Goal: Transaction & Acquisition: Purchase product/service

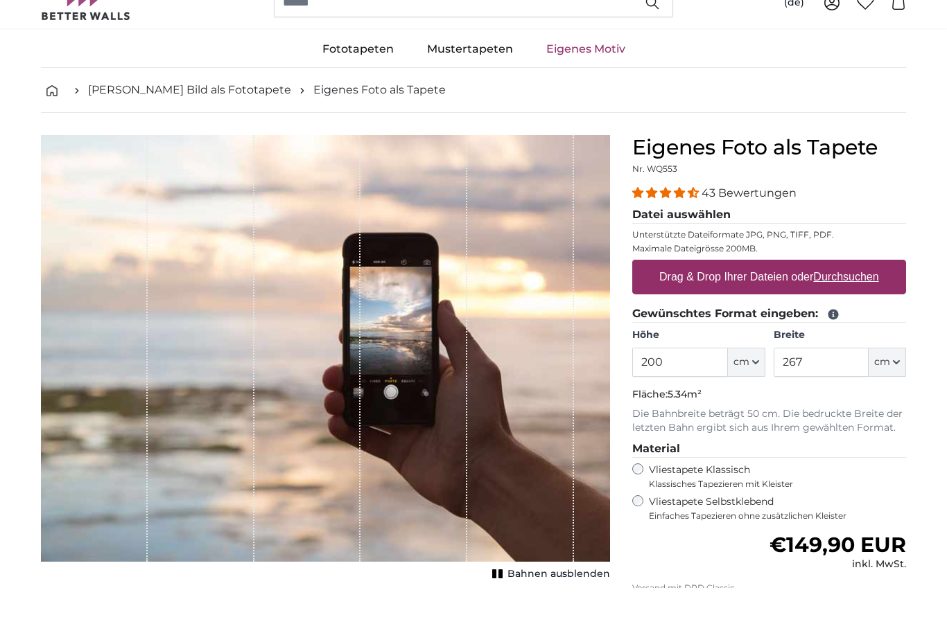
scroll to position [6, 0]
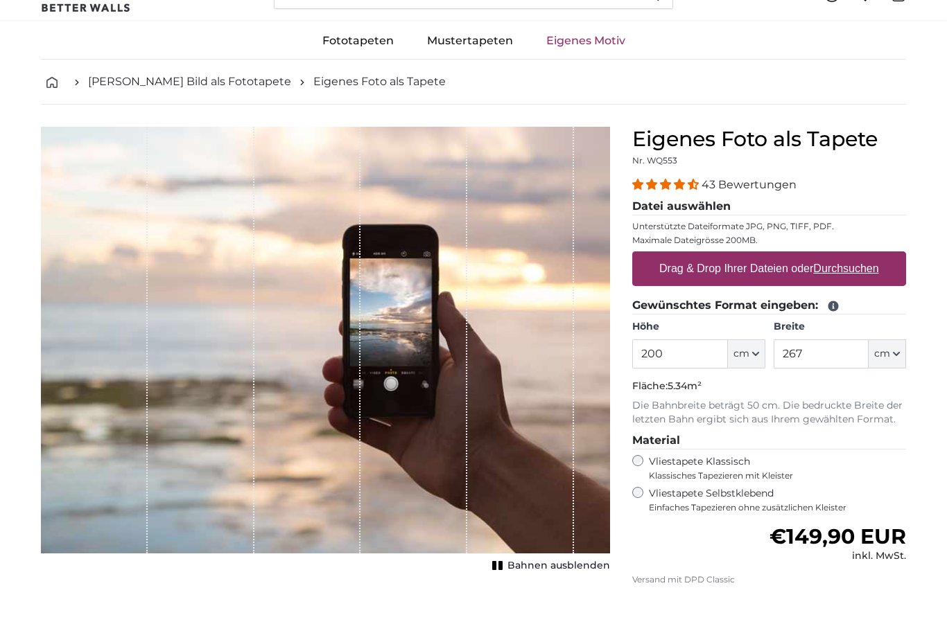
click at [703, 387] on input "200" at bounding box center [679, 401] width 95 height 29
type input "2"
type input "120"
click at [827, 387] on input "267" at bounding box center [820, 401] width 95 height 29
type input "2"
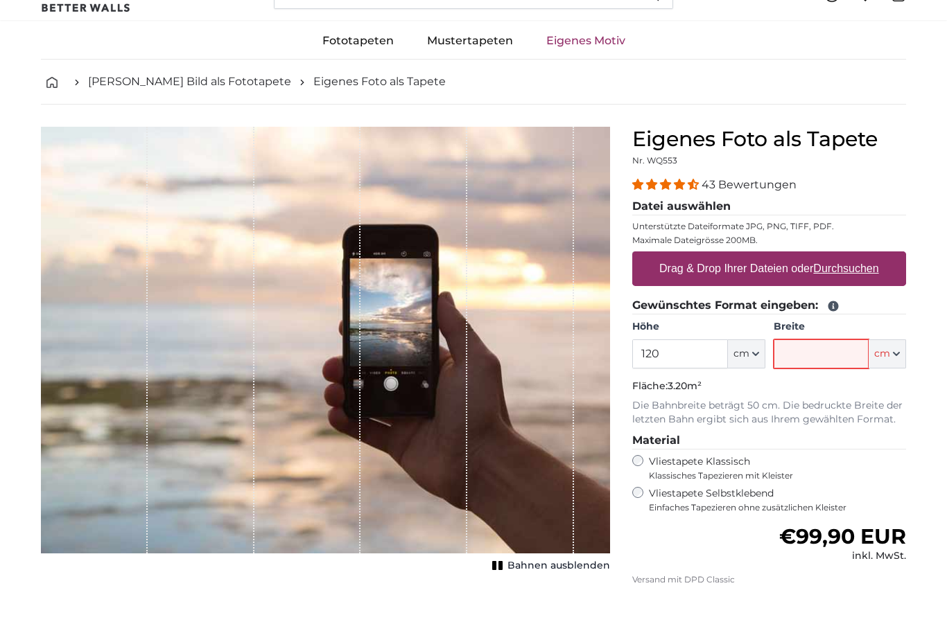
type input "2"
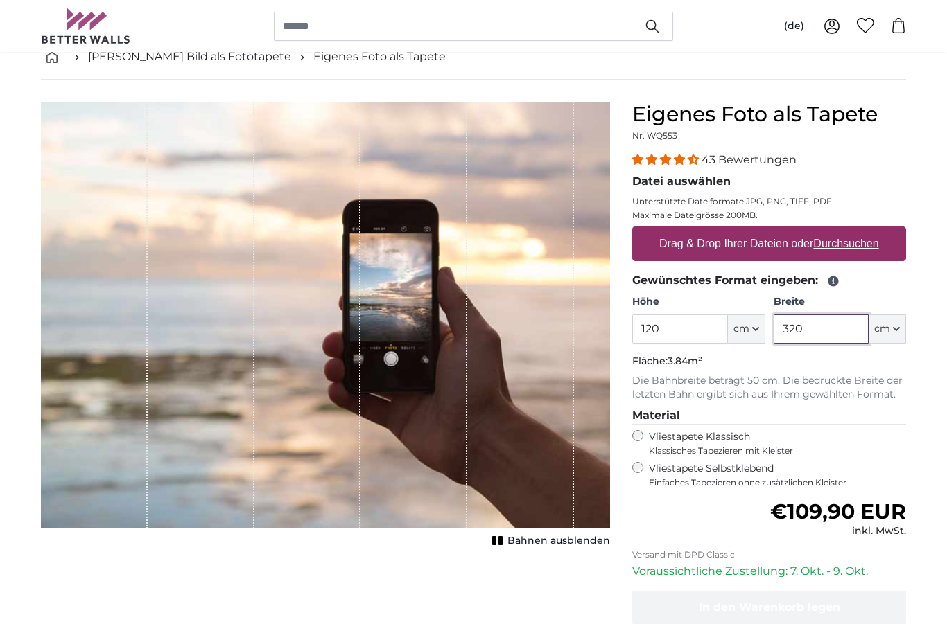
scroll to position [64, 0]
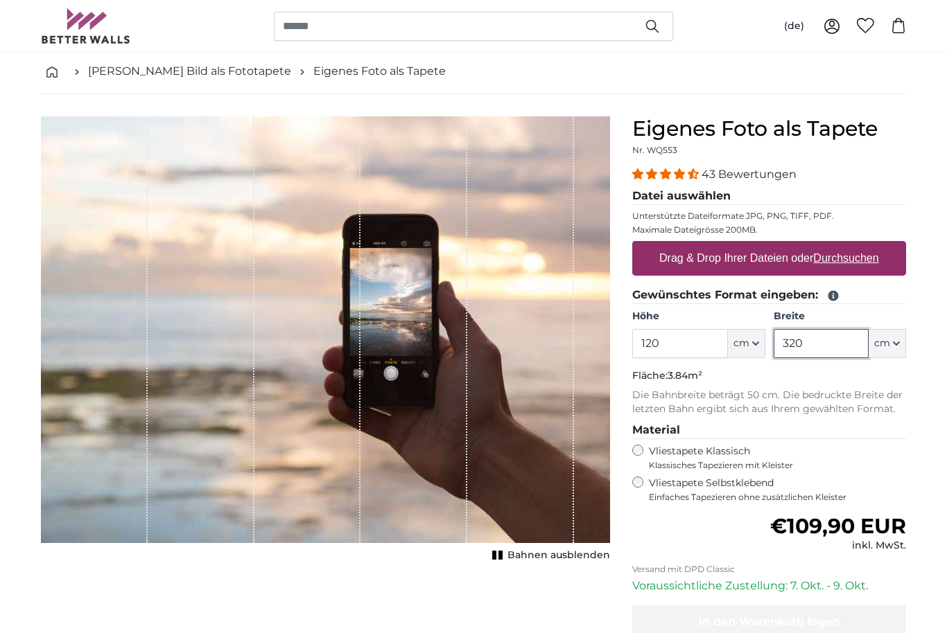
type input "320"
click at [862, 264] on u "Durchsuchen" at bounding box center [846, 258] width 65 height 12
click at [862, 245] on input "Drag & Drop Ihrer Dateien oder Durchsuchen" at bounding box center [769, 243] width 274 height 4
type input "**********"
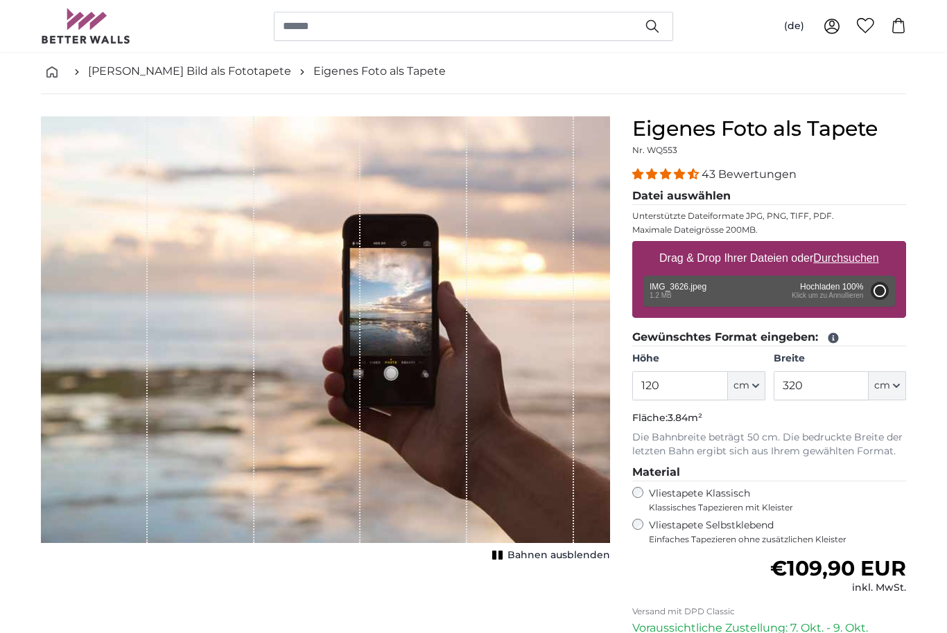
type input "63"
type input "97"
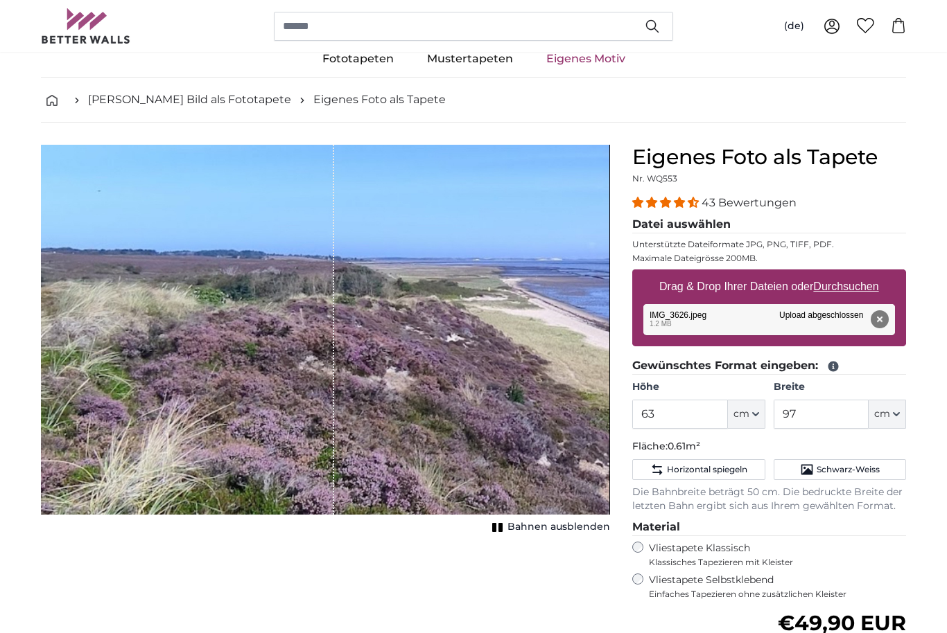
scroll to position [44, 0]
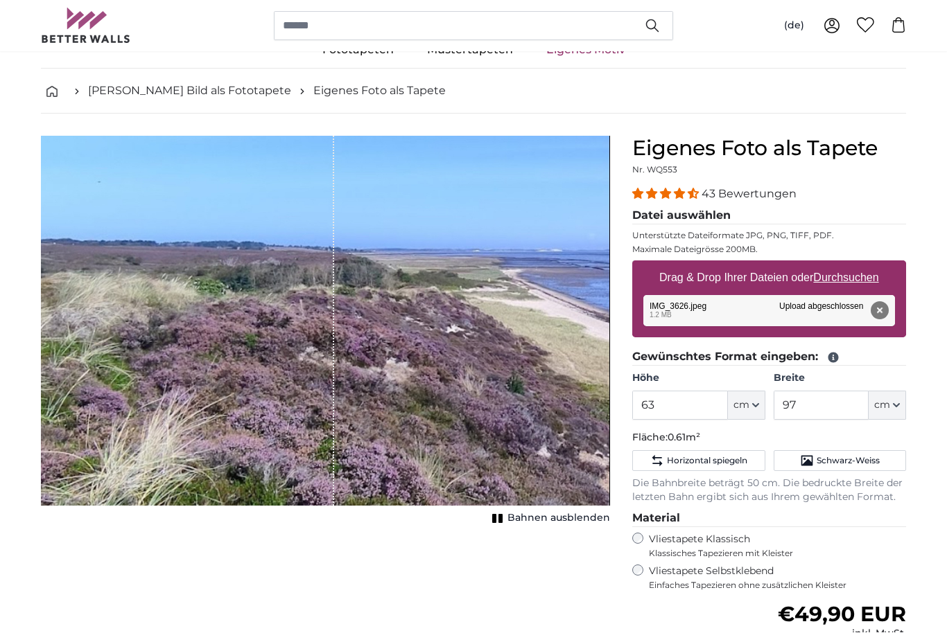
click at [351, 355] on div "1 of 1" at bounding box center [325, 322] width 568 height 370
click at [374, 399] on div "1 of 1" at bounding box center [325, 322] width 568 height 370
click at [752, 408] on icon "button" at bounding box center [755, 406] width 7 height 7
click at [687, 411] on input "63" at bounding box center [679, 405] width 95 height 29
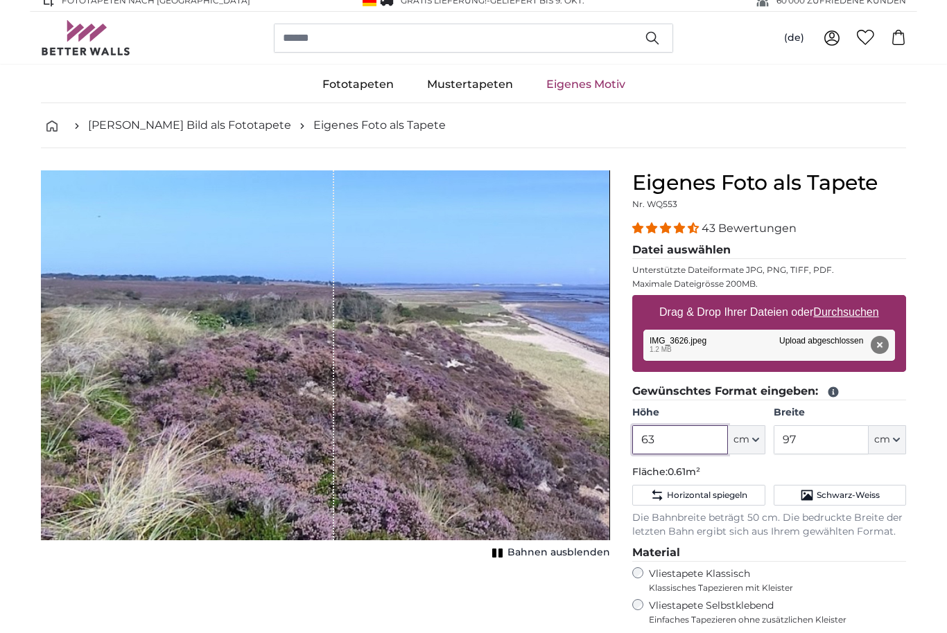
scroll to position [0, 0]
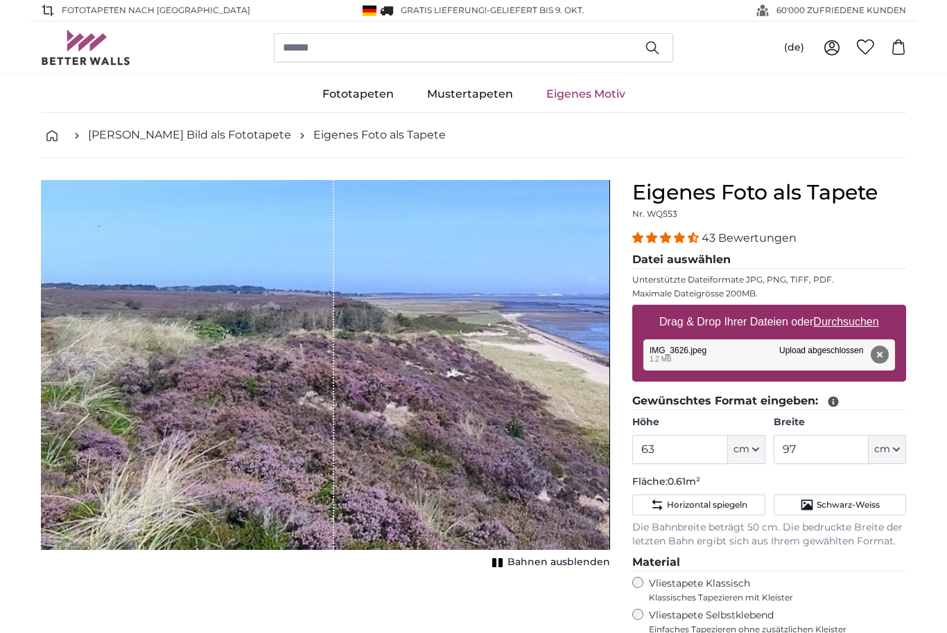
click at [870, 326] on u "Durchsuchen" at bounding box center [846, 322] width 65 height 12
click at [870, 309] on input "Drag & Drop Ihrer Dateien oder Durchsuchen" at bounding box center [769, 307] width 274 height 4
type input "**********"
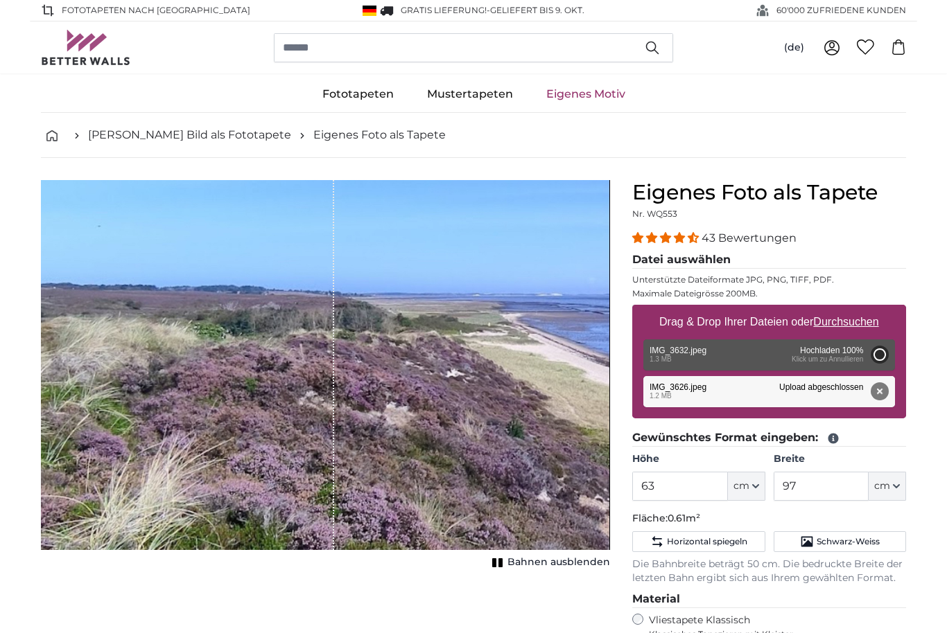
type input "50"
type input "90"
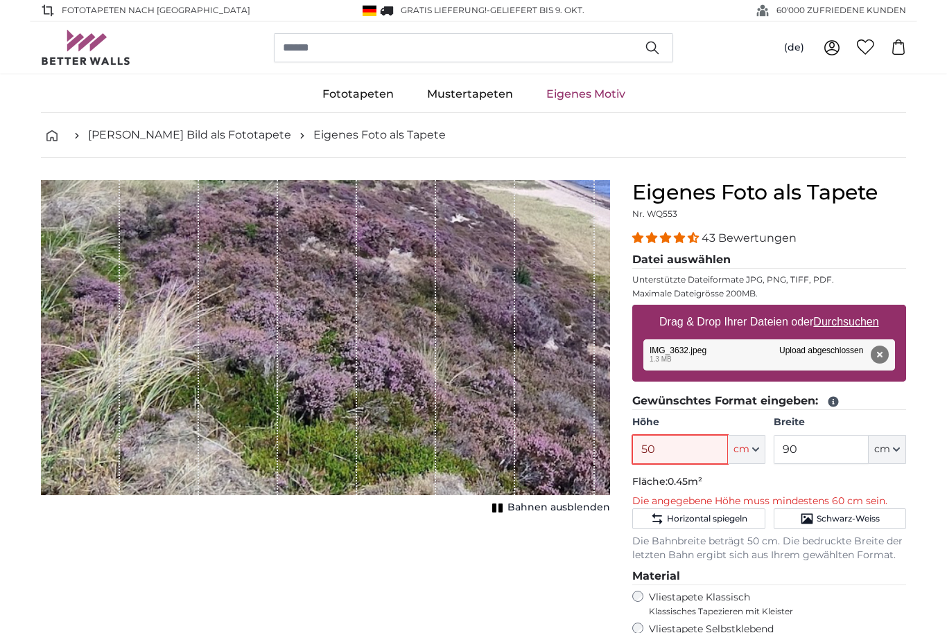
click at [705, 449] on input "50" at bounding box center [679, 449] width 95 height 29
type input "5"
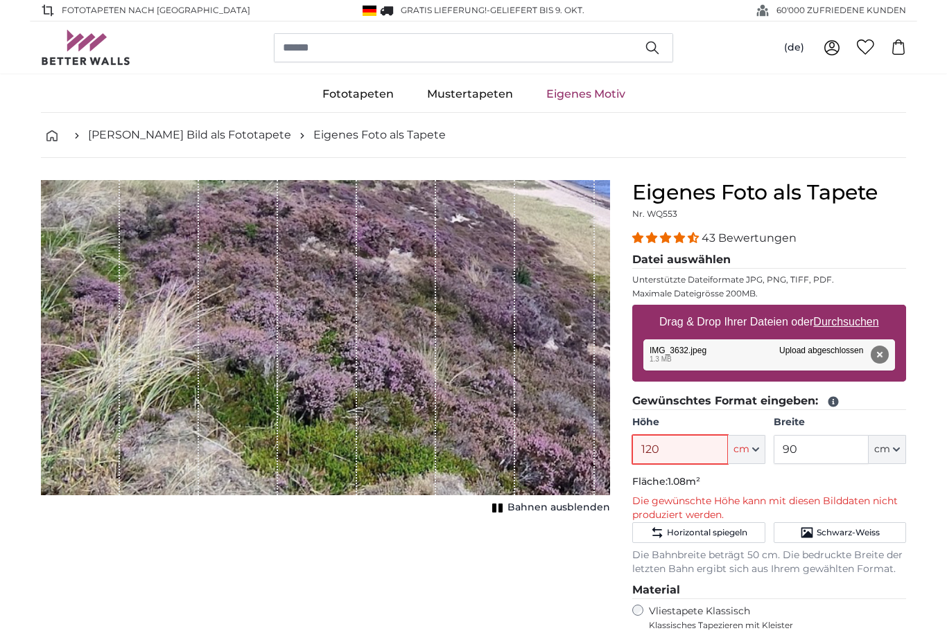
type input "120"
click at [840, 443] on input "90" at bounding box center [820, 449] width 95 height 29
type input "9"
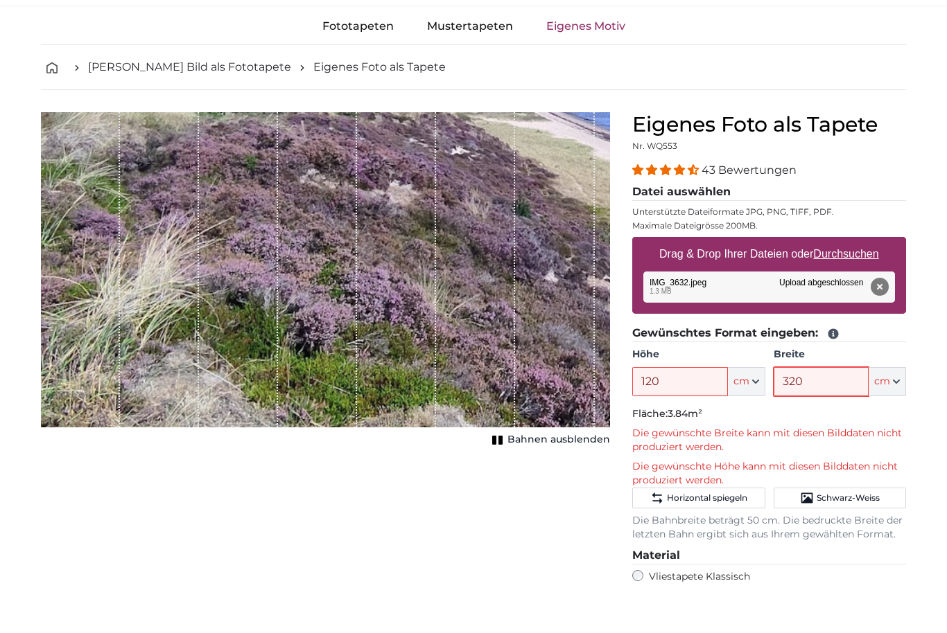
scroll to position [24, 0]
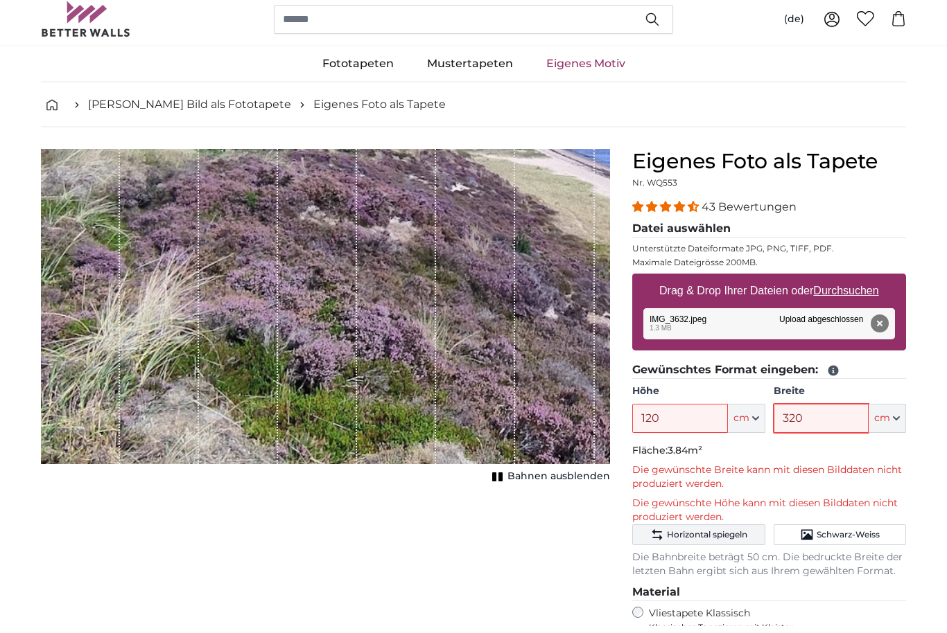
type input "320"
click at [720, 537] on span "Horizontal spiegeln" at bounding box center [707, 542] width 80 height 11
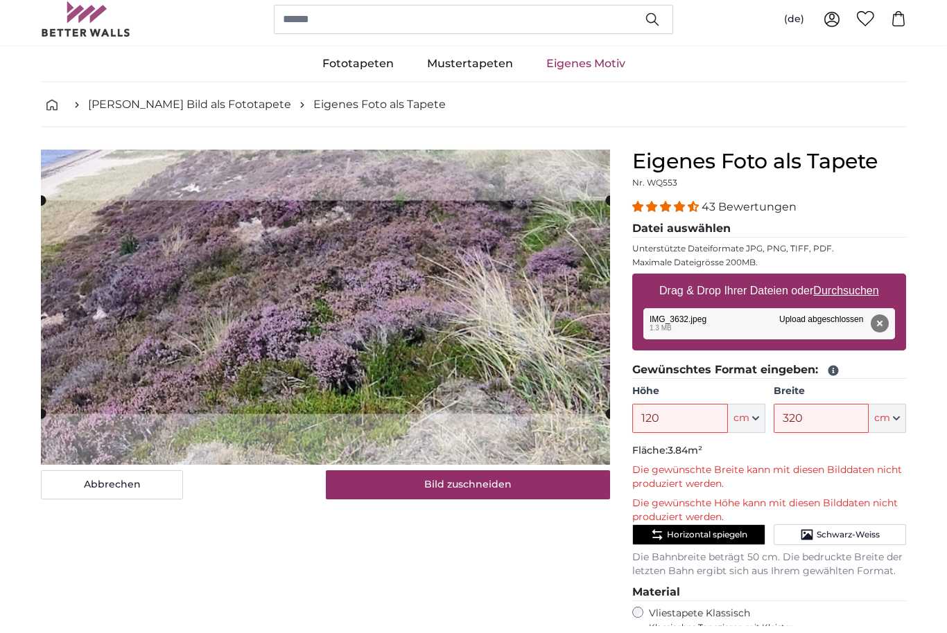
scroll to position [31, 0]
click at [742, 532] on span "Horizontal spiegeln" at bounding box center [707, 535] width 80 height 11
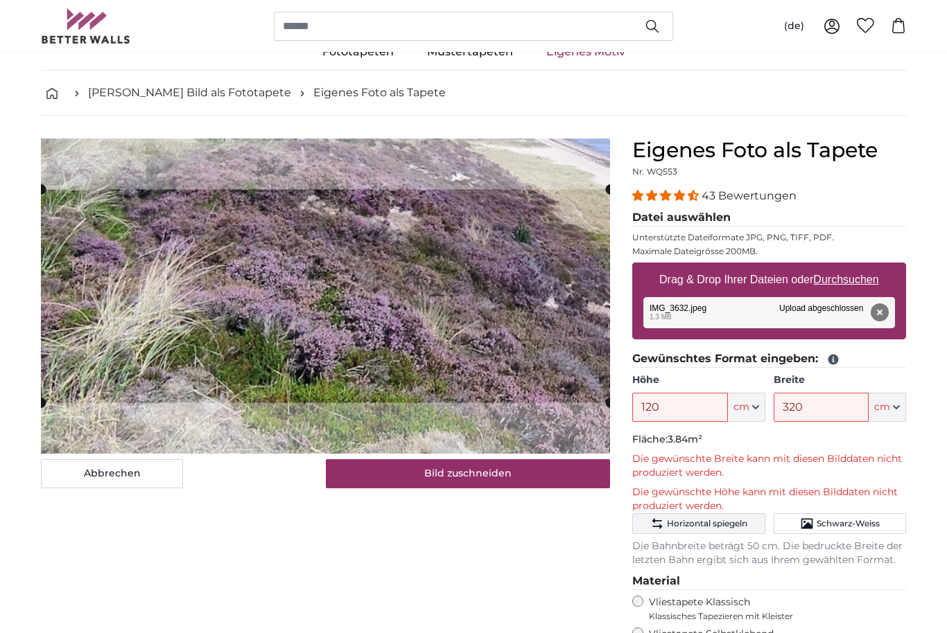
scroll to position [40, 0]
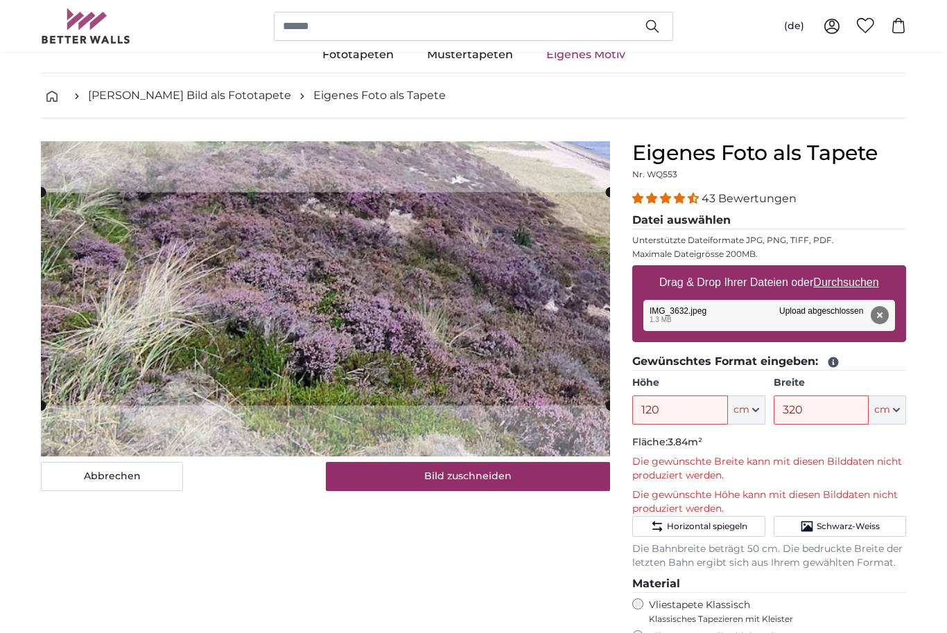
click at [875, 286] on u "Durchsuchen" at bounding box center [846, 283] width 65 height 12
click at [875, 270] on input "Drag & Drop Ihrer Dateien oder Durchsuchen" at bounding box center [769, 267] width 274 height 4
type input "**********"
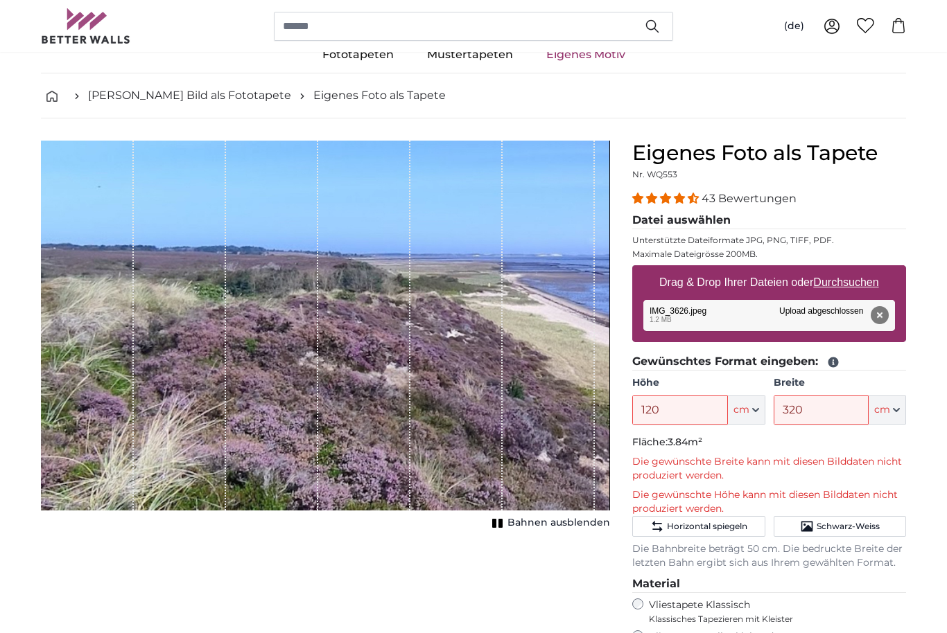
click at [760, 414] on button "cm" at bounding box center [746, 410] width 37 height 29
click at [698, 403] on input "120" at bounding box center [679, 410] width 95 height 29
type input "1"
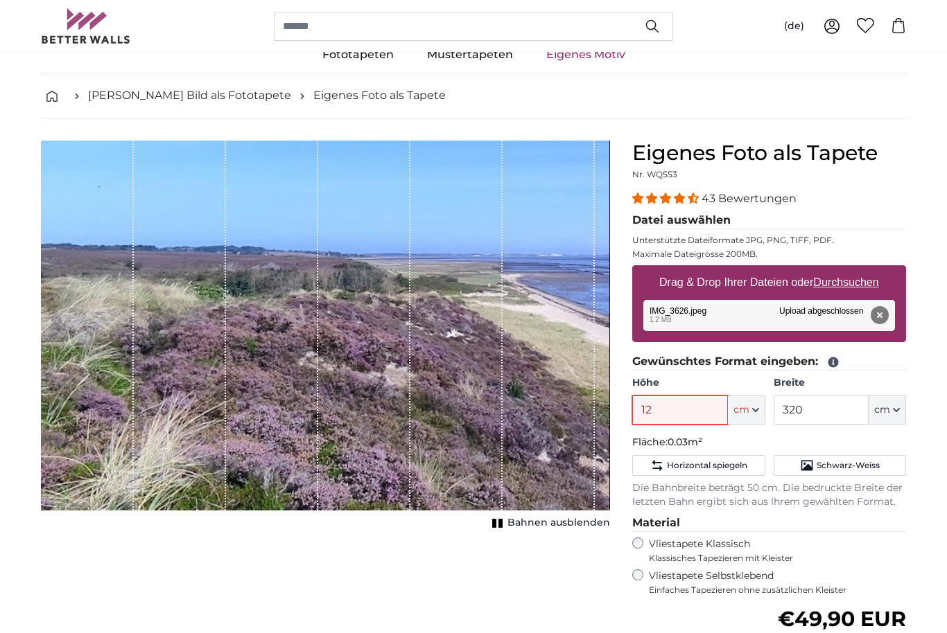
type input "120"
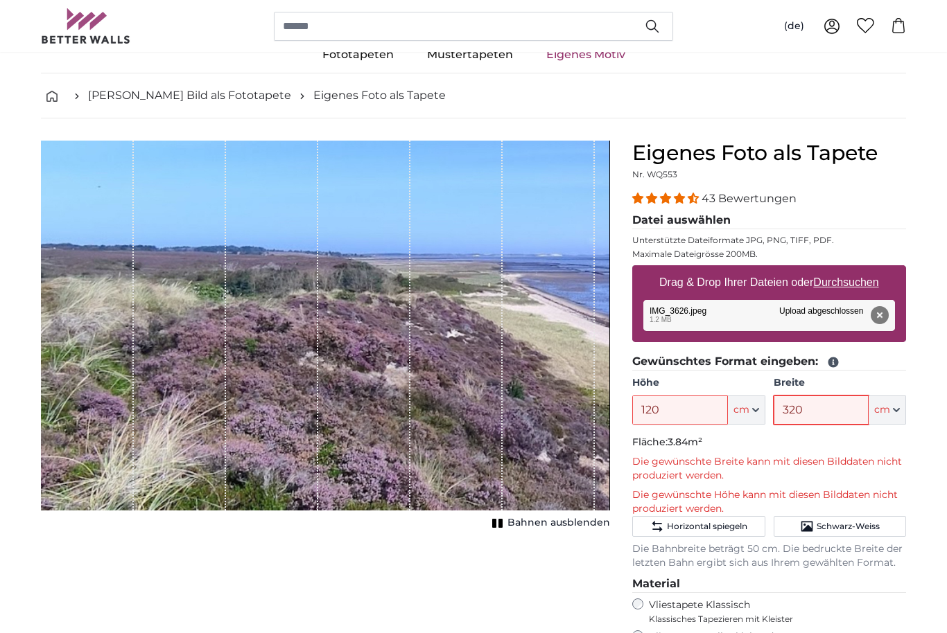
click at [843, 409] on input "320" at bounding box center [820, 410] width 95 height 29
type input "3"
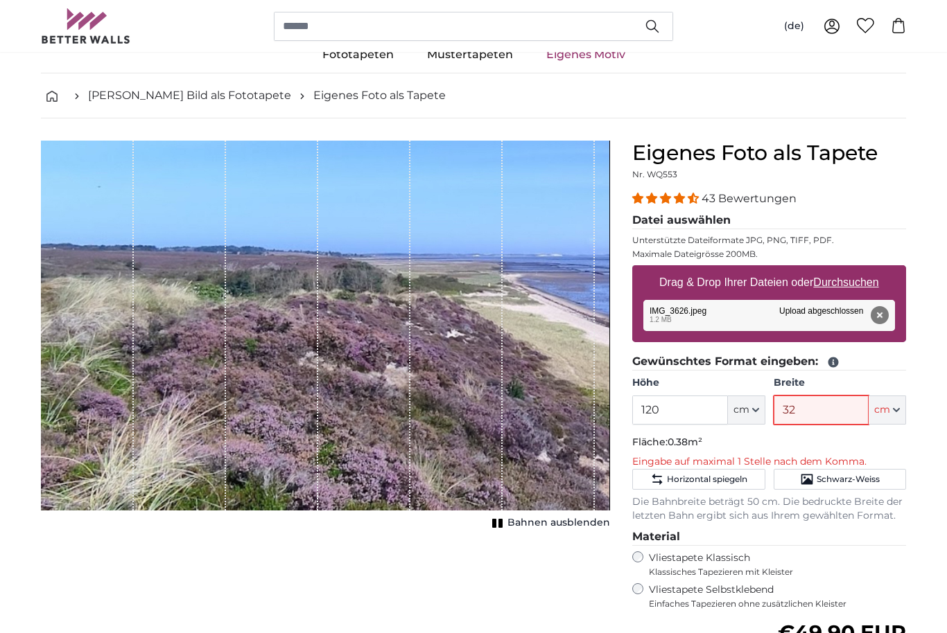
type input "320"
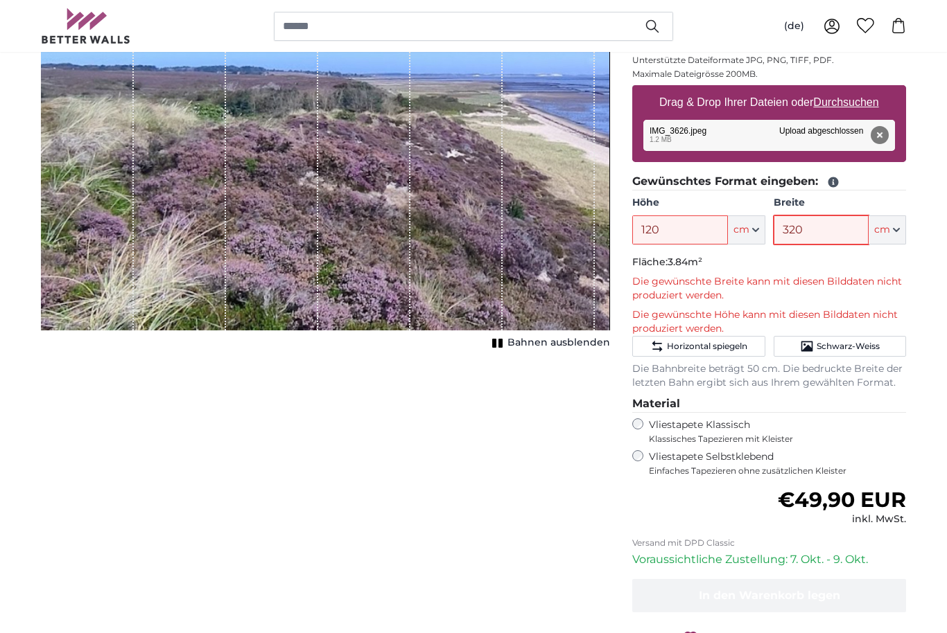
scroll to position [210, 0]
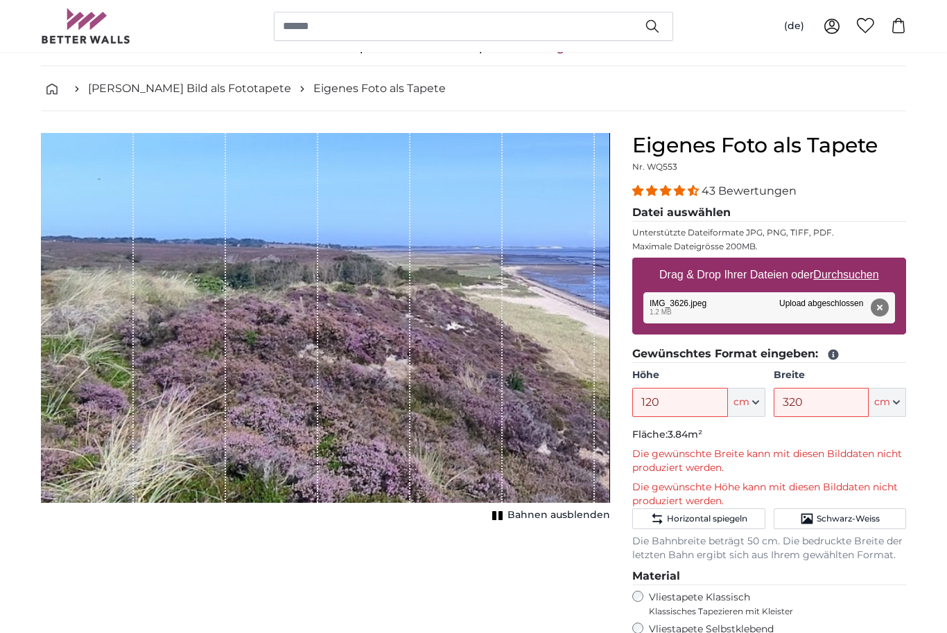
scroll to position [40, 0]
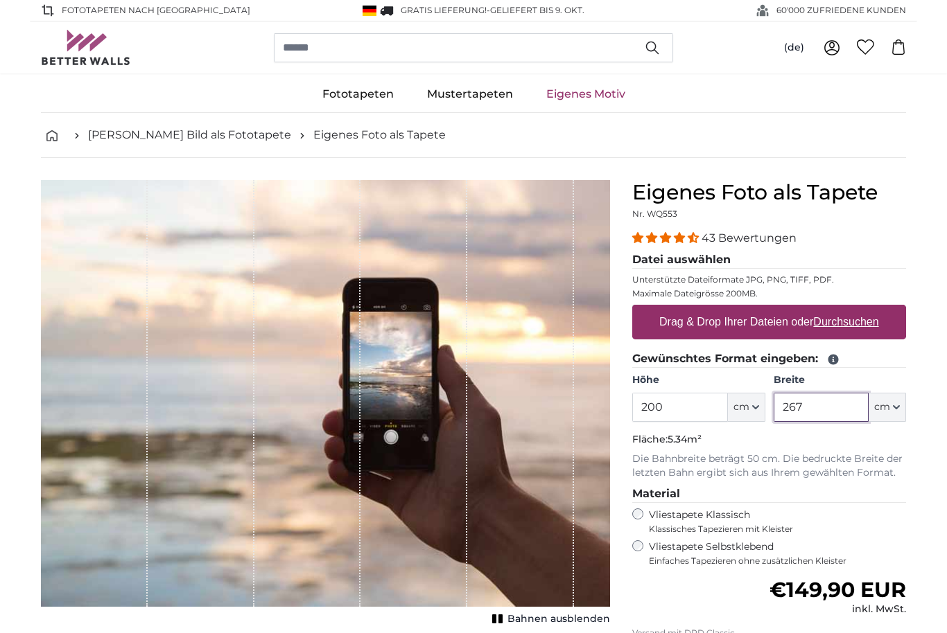
click at [838, 410] on input "267" at bounding box center [820, 407] width 95 height 29
type input "2"
type input "320"
click at [692, 410] on input "200" at bounding box center [679, 407] width 95 height 29
type input "2"
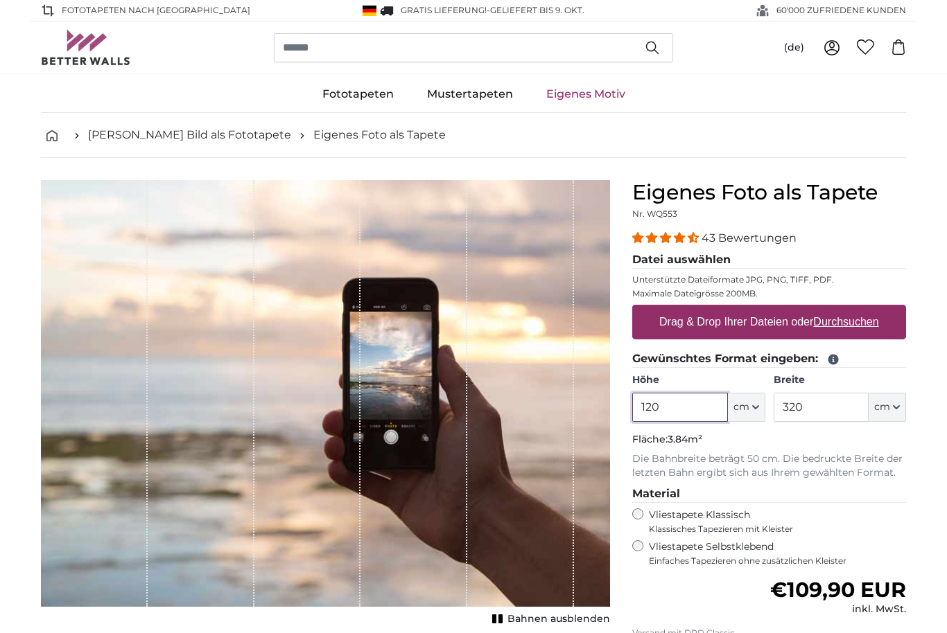
type input "120"
click at [789, 558] on span "Einfaches Tapezieren ohne zusätzlichen Kleister" at bounding box center [777, 561] width 257 height 11
click at [870, 328] on u "Durchsuchen" at bounding box center [846, 322] width 65 height 12
click at [870, 309] on input "Drag & Drop Ihrer Dateien oder Durchsuchen" at bounding box center [769, 307] width 274 height 4
type input "**********"
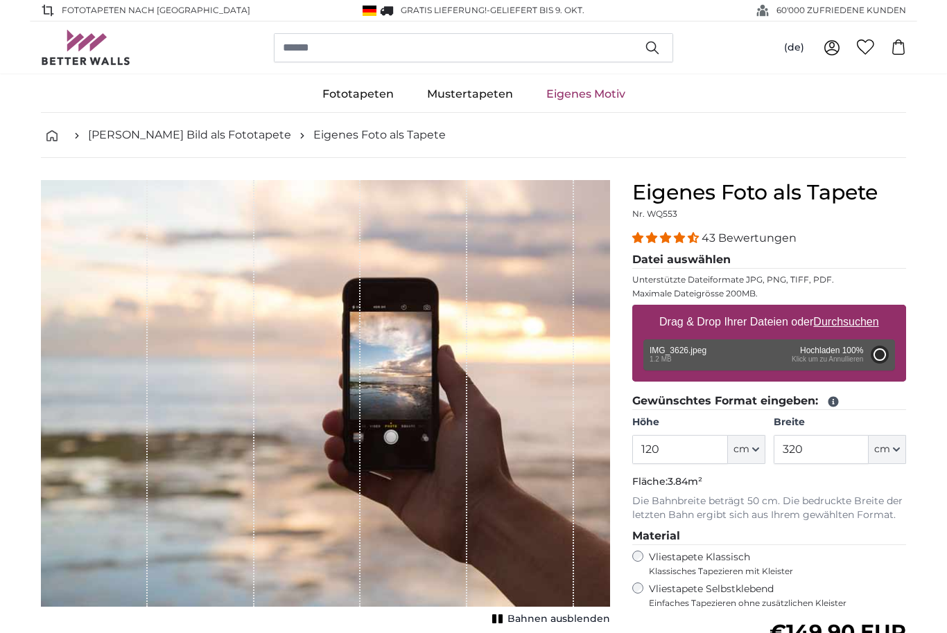
type input "63"
type input "97"
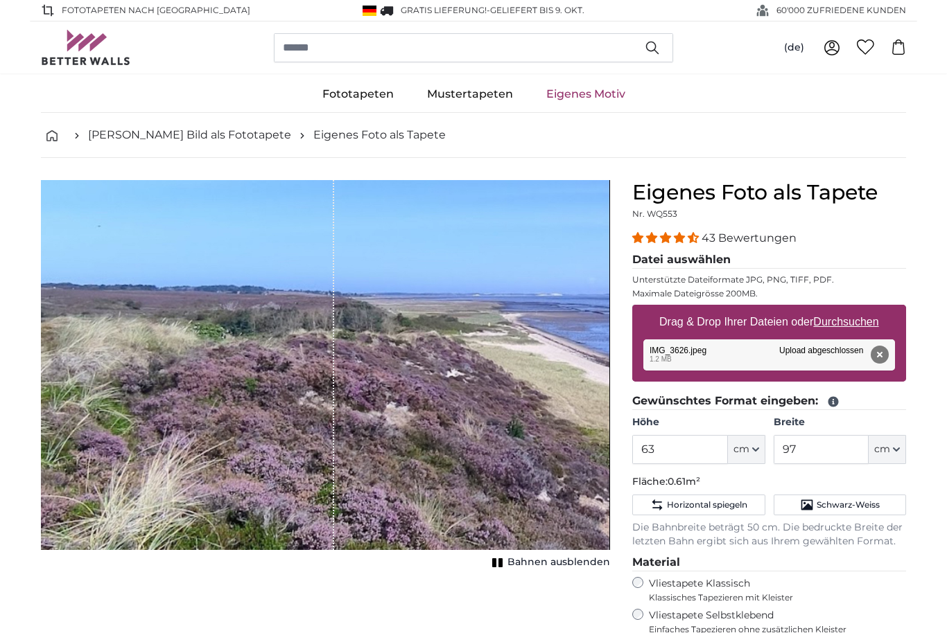
click at [342, 374] on div "1 of 1" at bounding box center [325, 365] width 568 height 370
click at [385, 446] on div "1 of 1" at bounding box center [325, 365] width 568 height 370
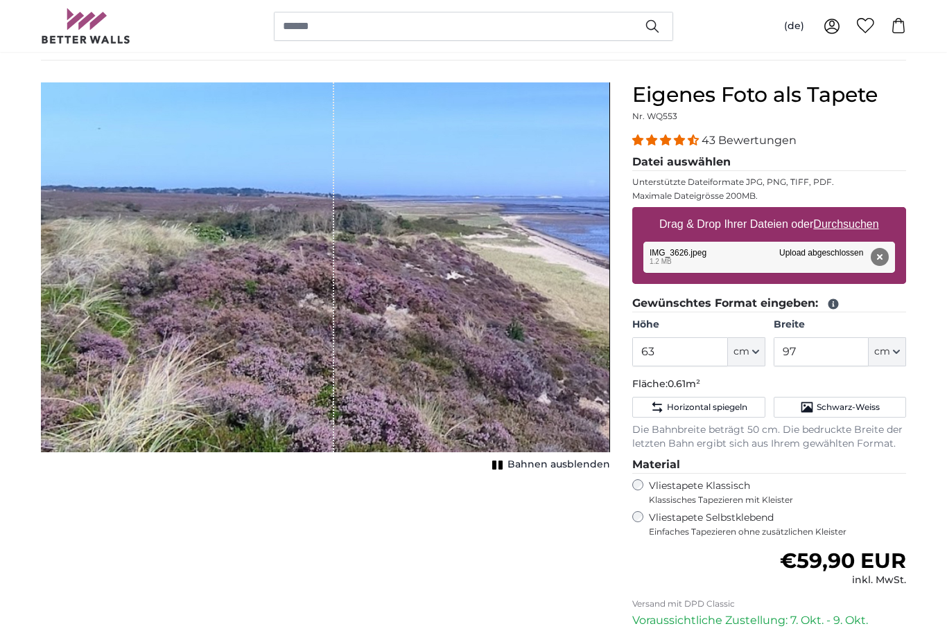
scroll to position [106, 0]
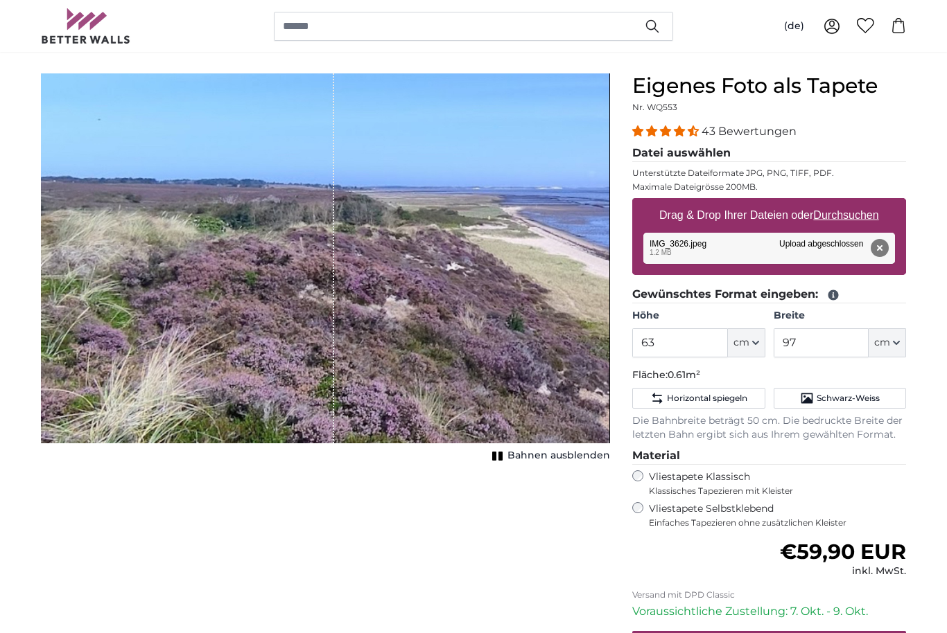
click at [758, 344] on icon "button" at bounding box center [755, 343] width 7 height 7
click at [681, 350] on input "63" at bounding box center [679, 343] width 95 height 29
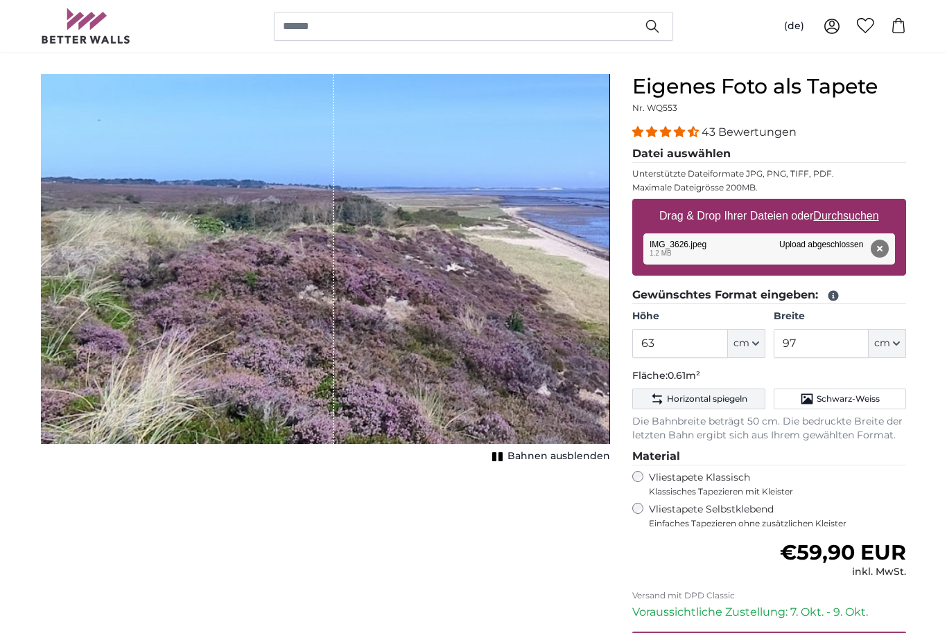
click at [733, 404] on button "Horizontal spiegeln" at bounding box center [698, 399] width 132 height 21
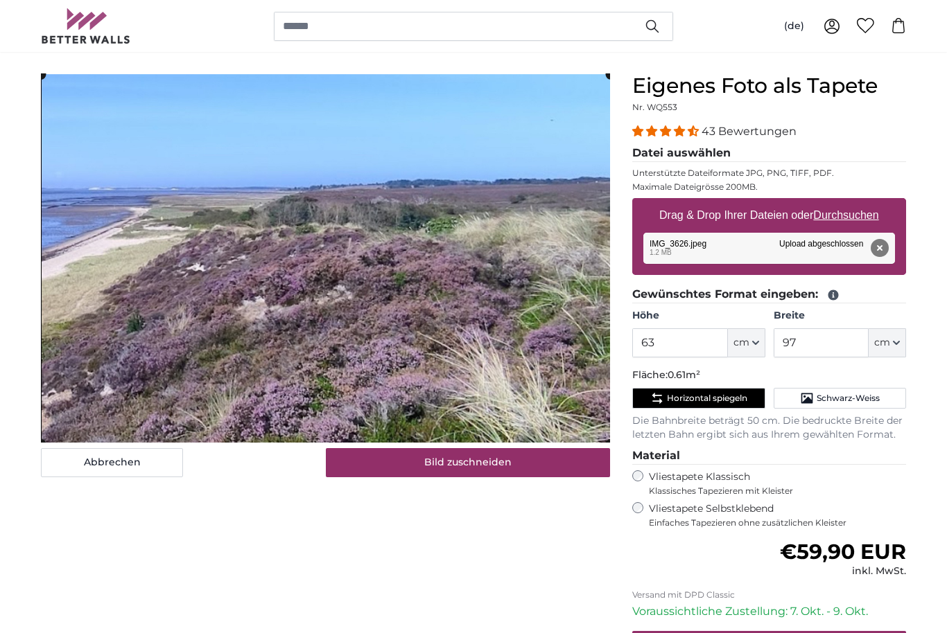
click at [729, 401] on span "Horizontal spiegeln" at bounding box center [707, 399] width 80 height 11
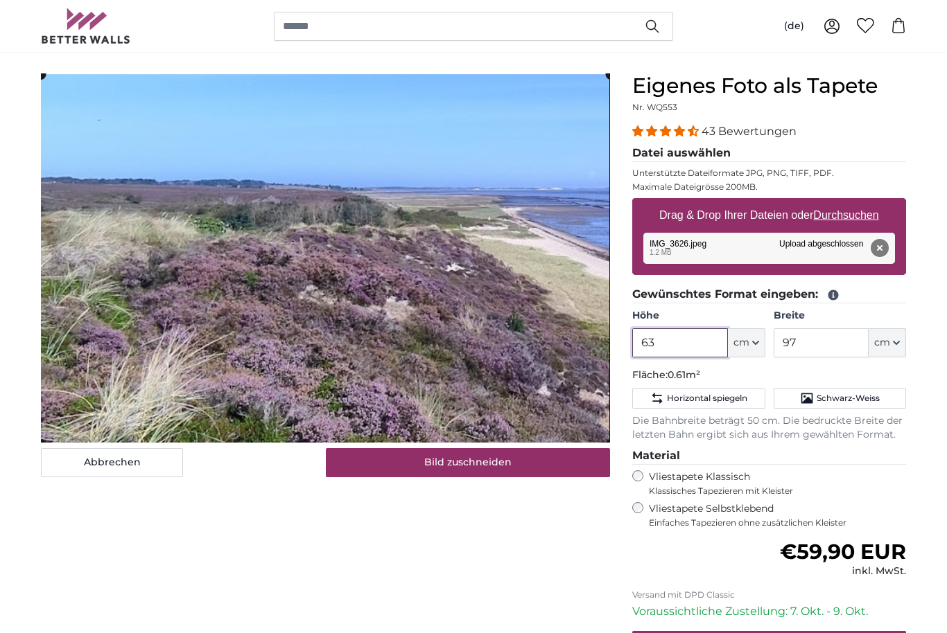
click at [692, 353] on input "63" at bounding box center [679, 343] width 95 height 29
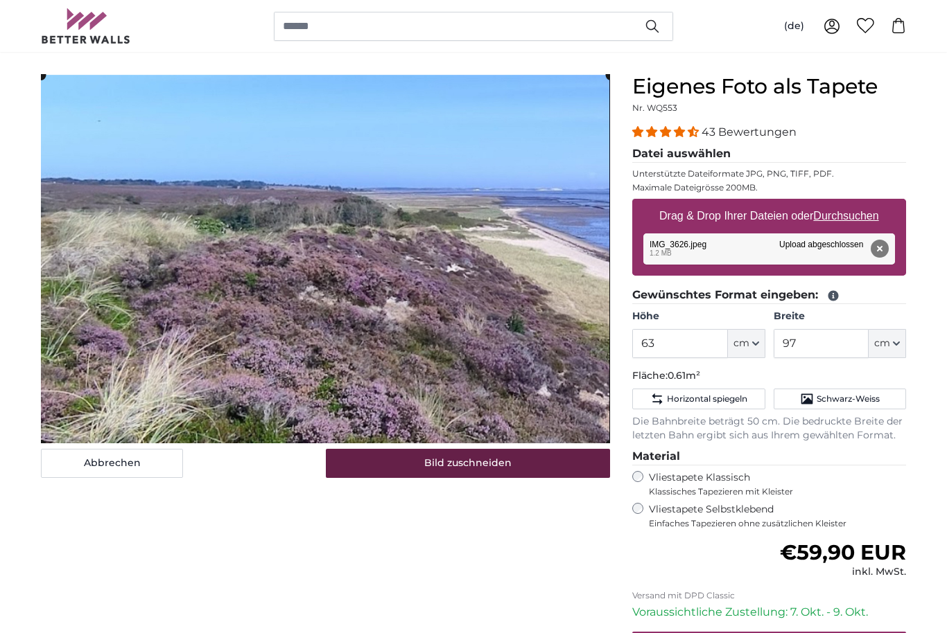
click at [484, 471] on button "Bild zuschneiden" at bounding box center [468, 463] width 285 height 29
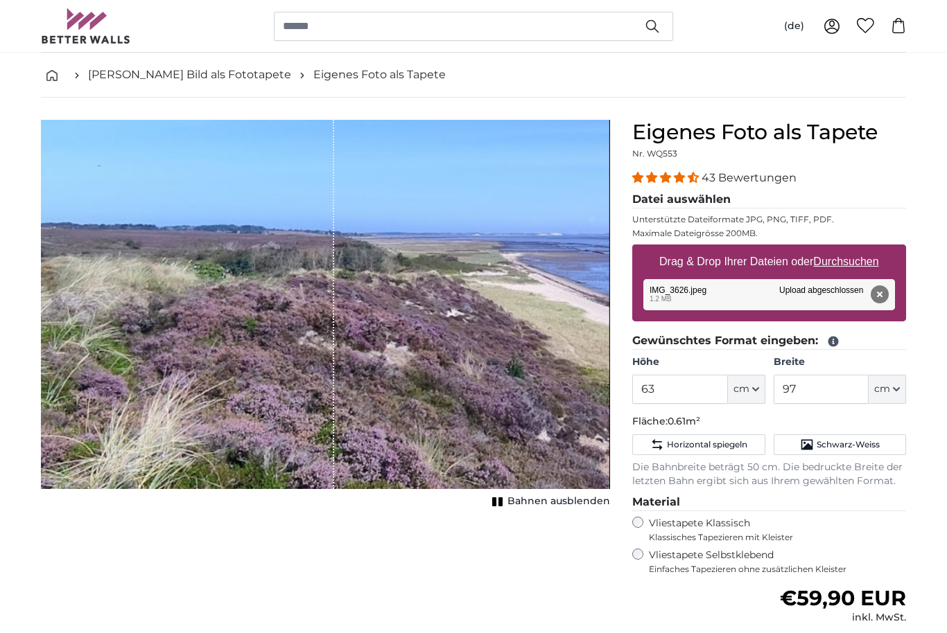
scroll to position [60, 0]
click at [516, 505] on span "Bahnen ausblenden" at bounding box center [558, 503] width 103 height 14
click at [510, 502] on button "Bahnen einblenden" at bounding box center [549, 501] width 121 height 19
click at [577, 506] on span "Bahnen ausblenden" at bounding box center [558, 502] width 103 height 14
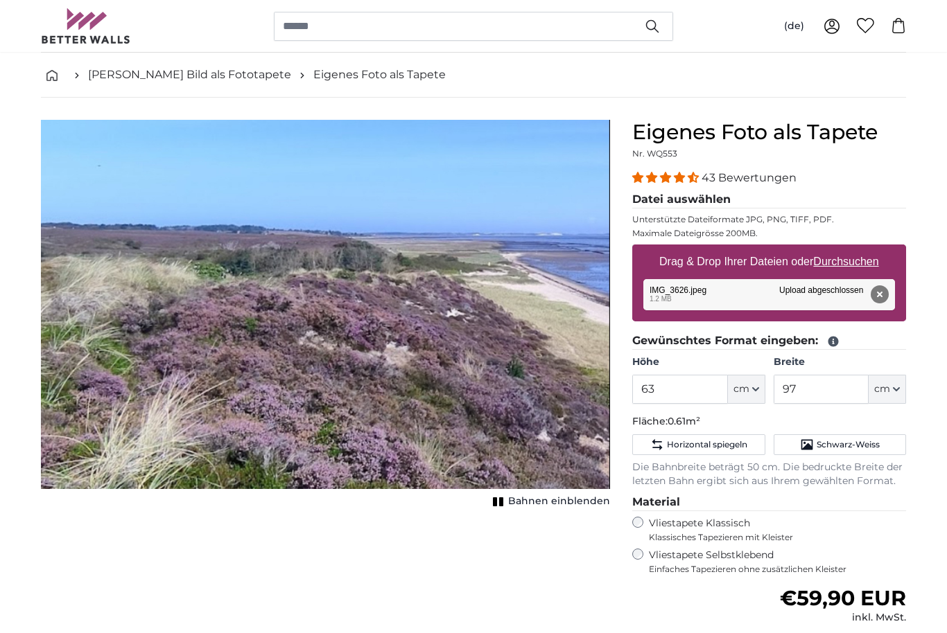
click at [550, 503] on span "Bahnen einblenden" at bounding box center [559, 502] width 102 height 14
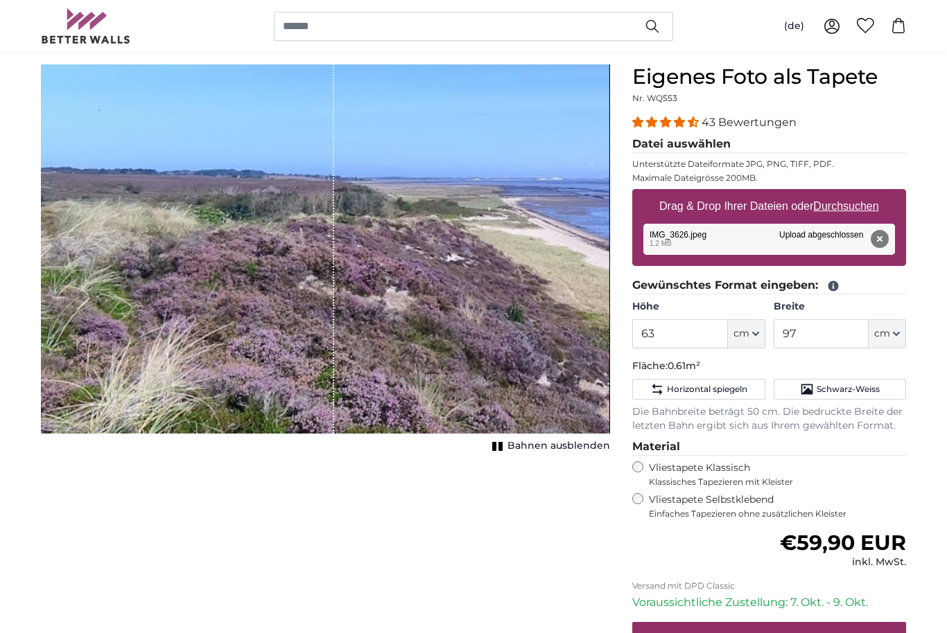
scroll to position [116, 0]
click at [838, 289] on icon at bounding box center [833, 286] width 12 height 12
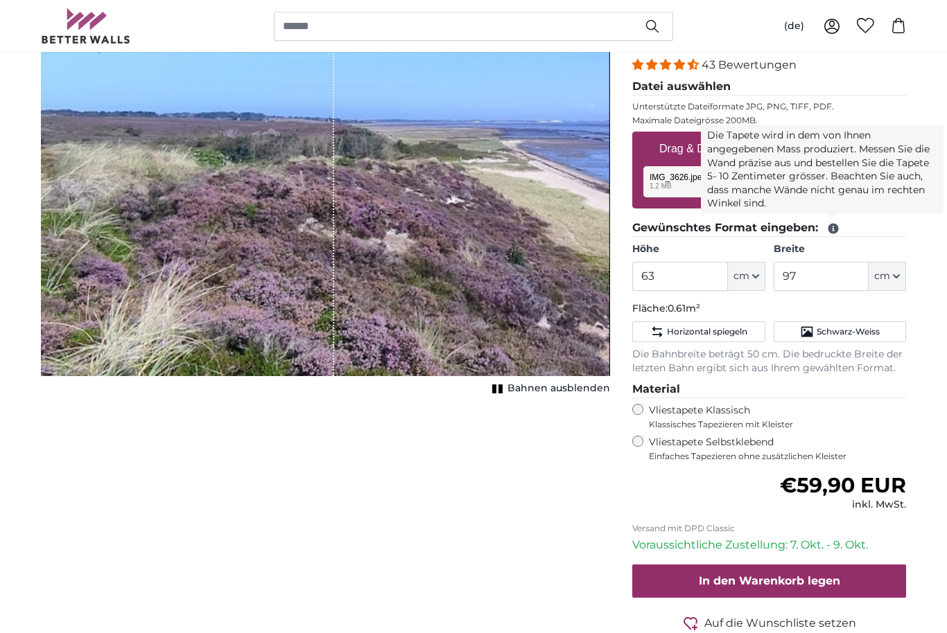
scroll to position [161, 0]
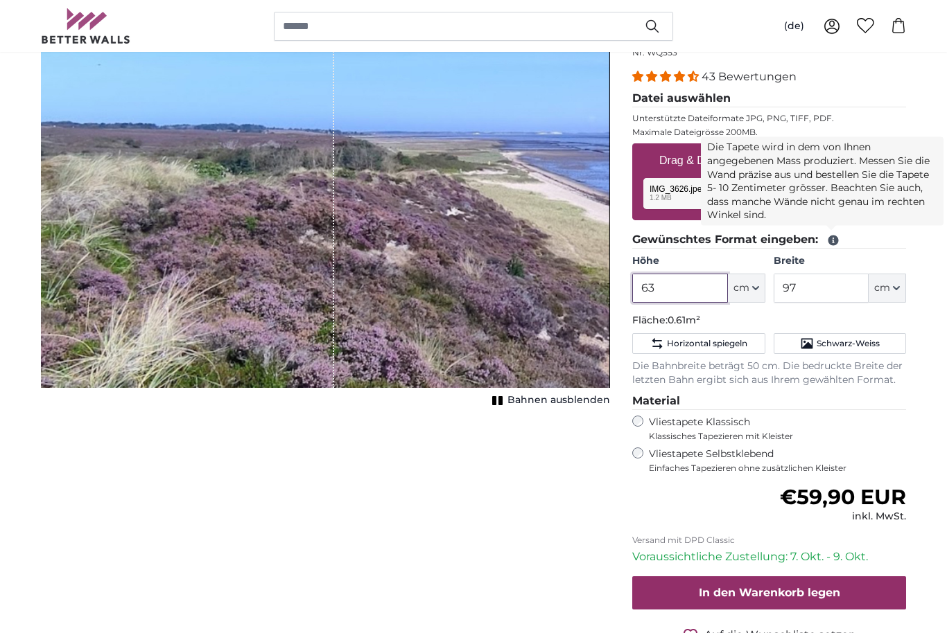
click at [686, 293] on input "63" at bounding box center [679, 288] width 95 height 29
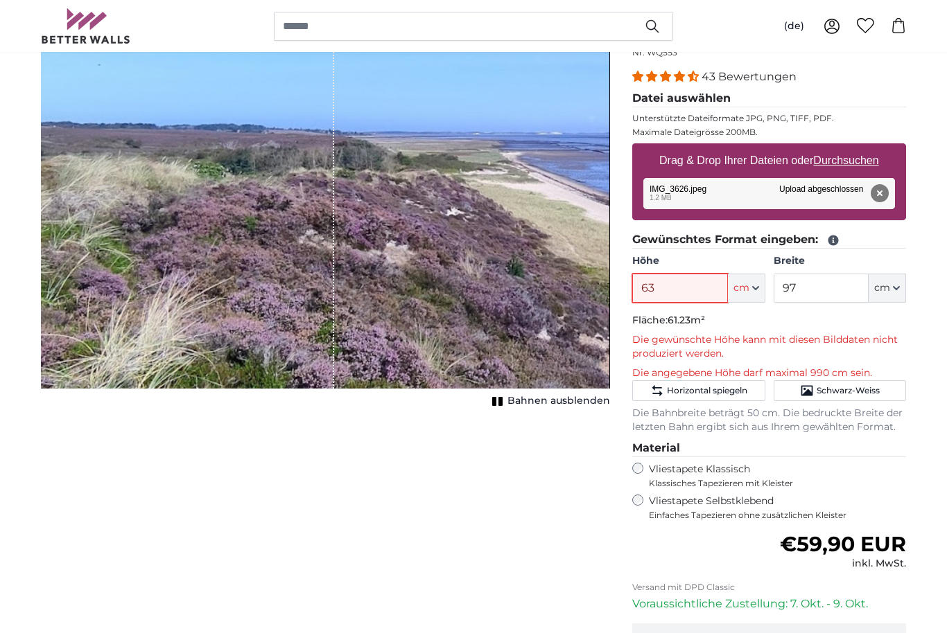
type input "6"
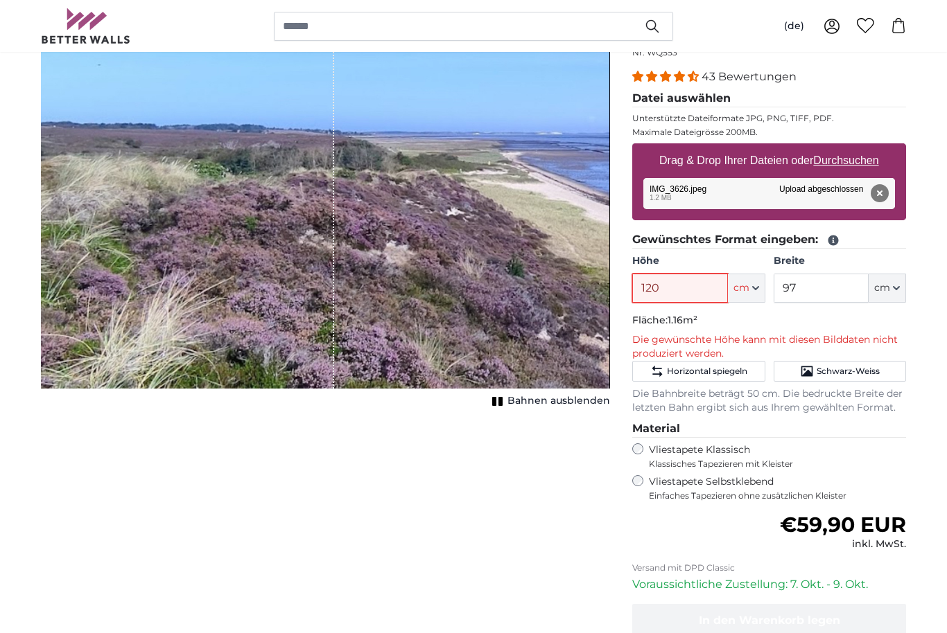
type input "120"
click at [830, 295] on input "97" at bounding box center [820, 288] width 95 height 29
type input "9"
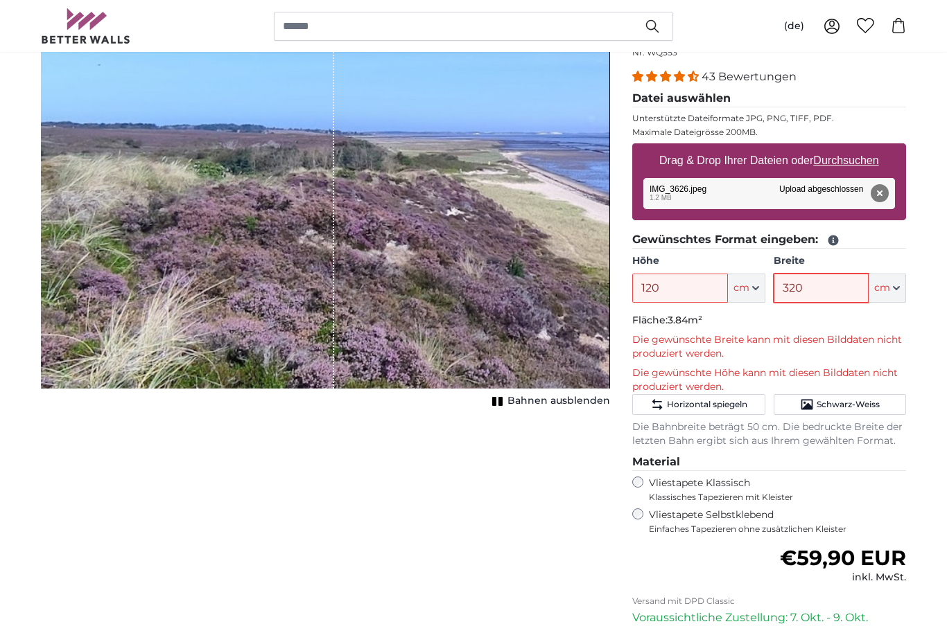
type input "320"
click at [880, 509] on label "Vliestapete Selbstklebend Einfaches Tapezieren ohne zusätzlichen Kleister" at bounding box center [777, 522] width 257 height 26
click at [739, 401] on span "Horizontal spiegeln" at bounding box center [707, 404] width 80 height 11
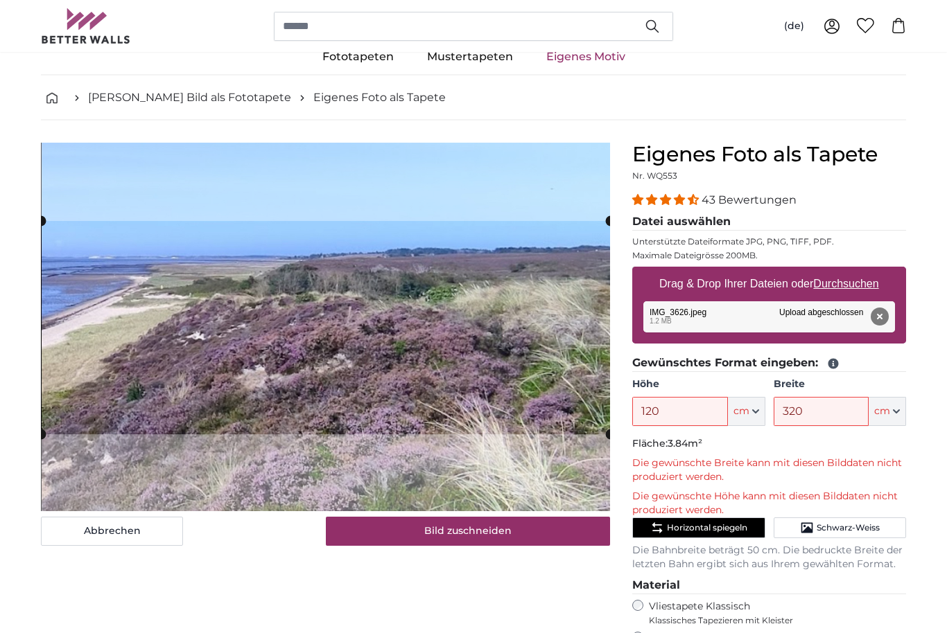
scroll to position [0, 0]
